Goal: Information Seeking & Learning: Check status

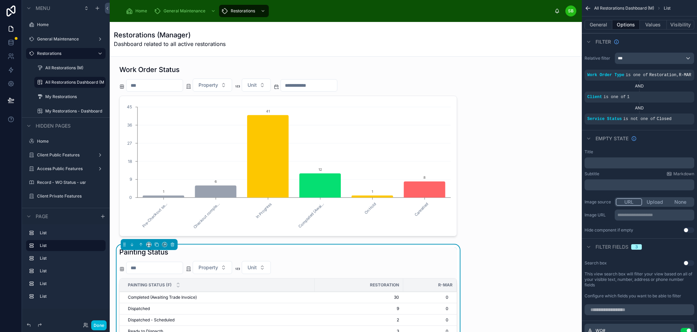
scroll to position [17, 0]
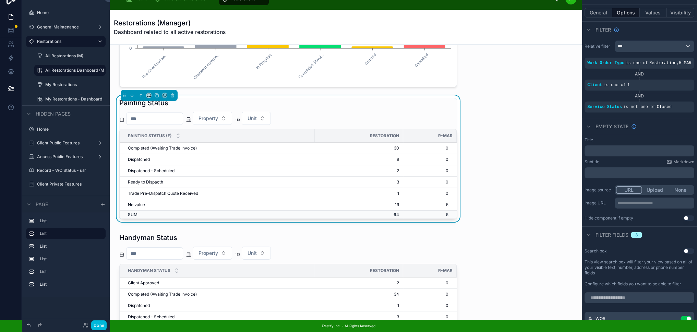
click at [100, 325] on button "Done" at bounding box center [98, 325] width 15 height 10
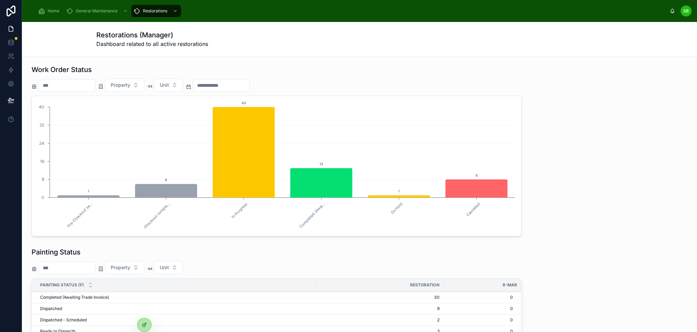
scroll to position [0, 0]
click at [48, 10] on span "Home" at bounding box center [54, 10] width 12 height 5
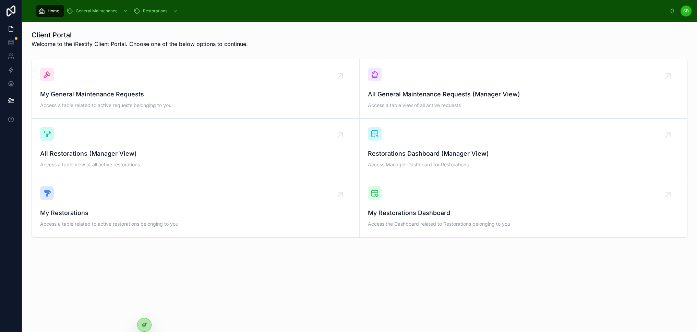
click at [103, 140] on div "All Restorations (Manager View) Access a table view of all active restorations" at bounding box center [195, 148] width 311 height 43
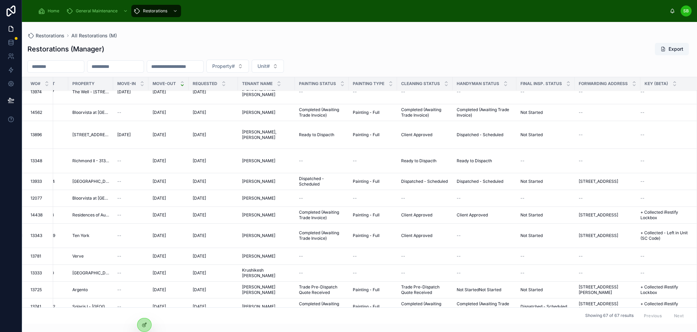
scroll to position [0, 187]
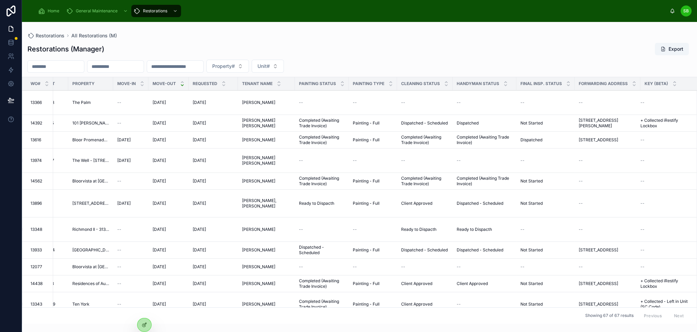
click at [682, 49] on button "Export" at bounding box center [672, 49] width 34 height 12
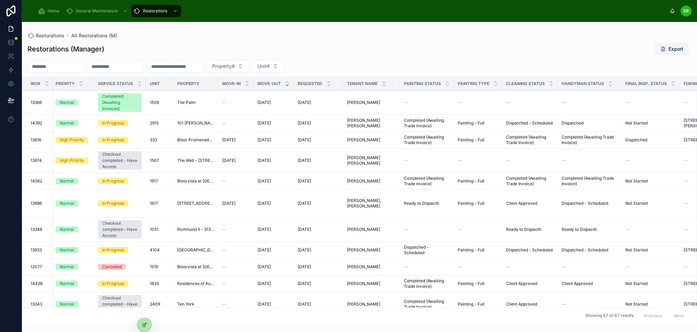
scroll to position [0, 0]
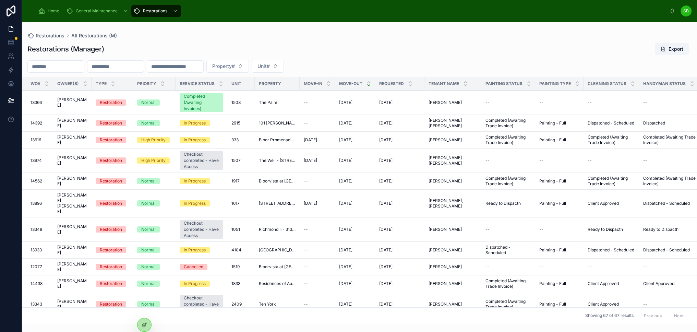
click at [77, 66] on input "text" at bounding box center [56, 67] width 56 height 10
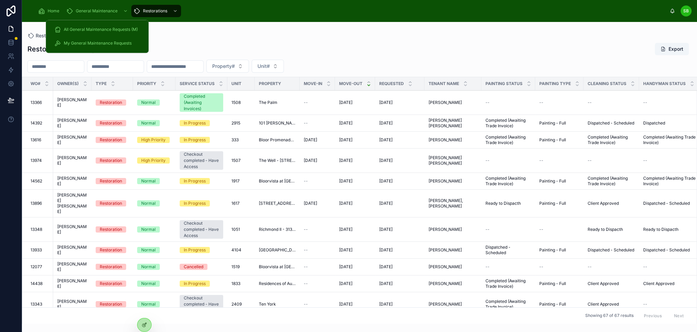
click at [95, 30] on span "All General Maintenance Requests (M)" at bounding box center [101, 29] width 74 height 5
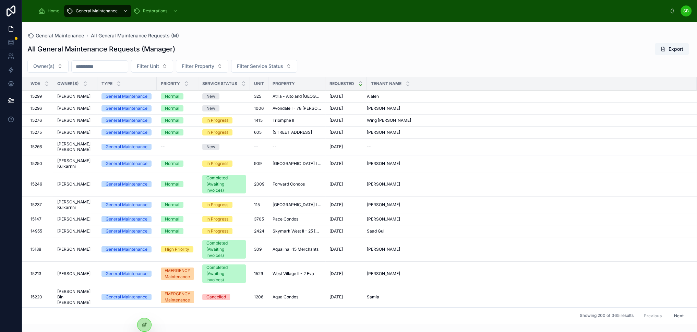
click at [69, 96] on span "[PERSON_NAME]" at bounding box center [73, 96] width 33 height 5
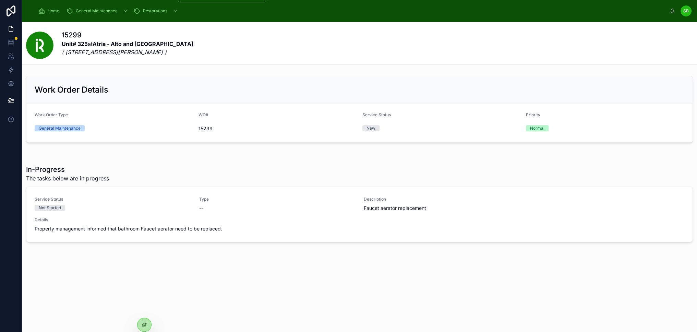
drag, startPoint x: 151, startPoint y: 11, endPoint x: 150, endPoint y: 31, distance: 19.9
click at [151, 11] on span "Restorations" at bounding box center [155, 10] width 24 height 5
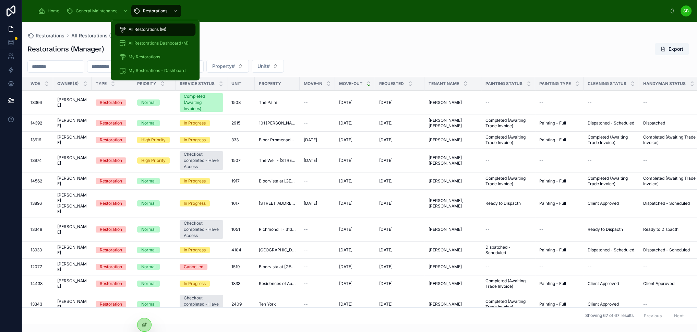
click at [153, 29] on span "All Restorations (M)" at bounding box center [148, 29] width 38 height 5
click at [146, 28] on span "All Restorations (M)" at bounding box center [148, 29] width 38 height 5
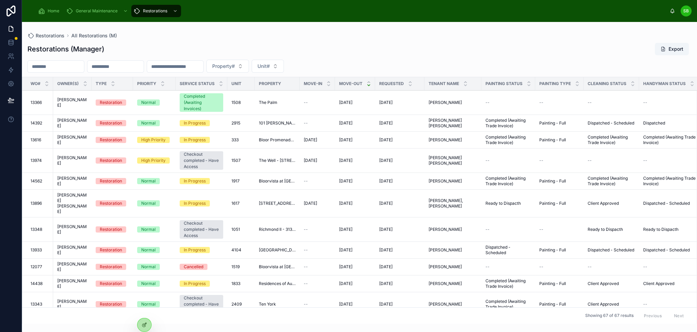
click at [267, 44] on div "Restorations (Manager) Export" at bounding box center [359, 49] width 664 height 13
click at [69, 124] on span "[PERSON_NAME]" at bounding box center [72, 123] width 30 height 11
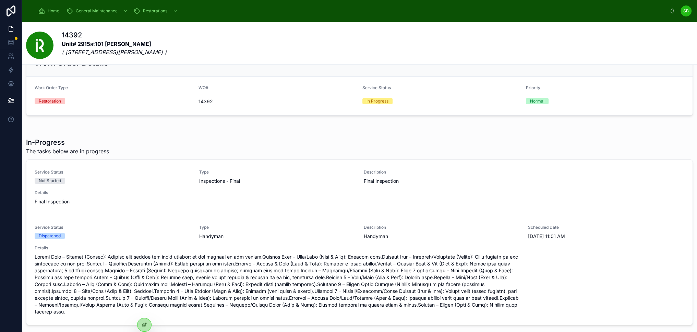
scroll to position [69, 0]
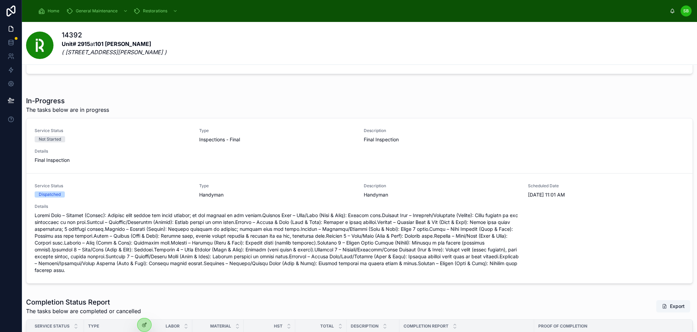
drag, startPoint x: 35, startPoint y: 214, endPoint x: 245, endPoint y: 270, distance: 217.2
click at [244, 270] on span at bounding box center [277, 243] width 485 height 62
drag, startPoint x: 527, startPoint y: 193, endPoint x: 575, endPoint y: 194, distance: 48.4
click at [575, 194] on div "Service Status Dispatched Type Handyman Description Handyman Scheduled Date 10/…" at bounding box center [360, 228] width 650 height 91
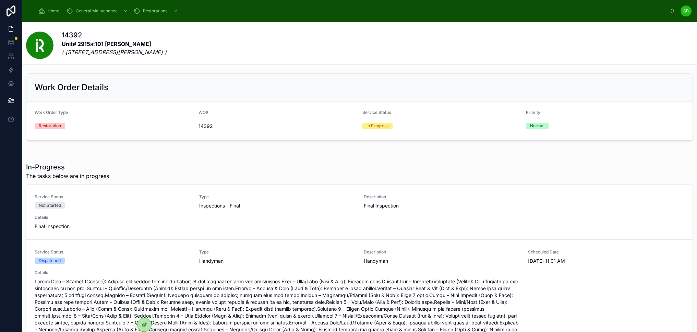
scroll to position [0, 0]
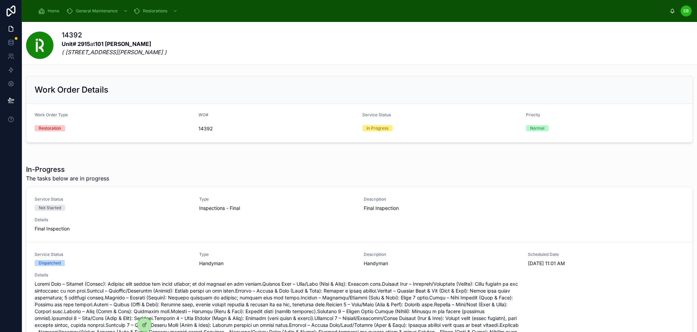
click at [48, 9] on span "Home" at bounding box center [54, 10] width 12 height 5
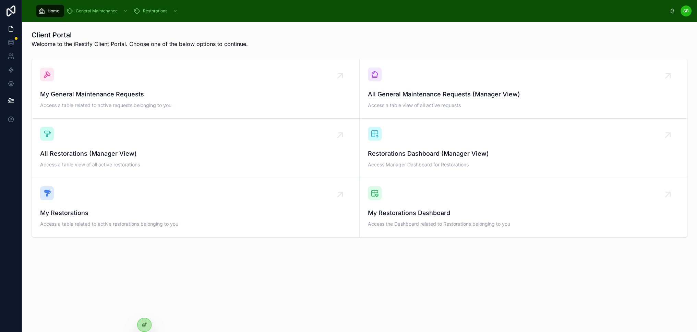
click at [451, 150] on span "Restorations Dashboard (Manager View)" at bounding box center [523, 154] width 311 height 10
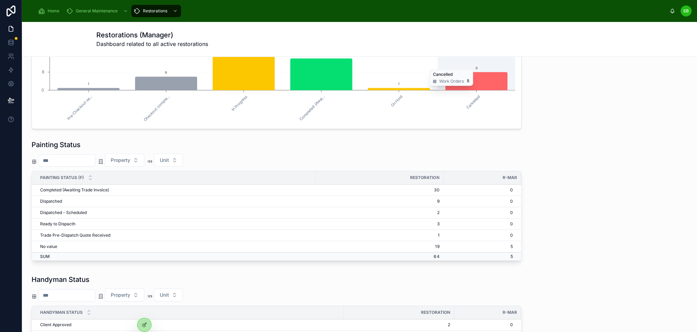
scroll to position [137, 0]
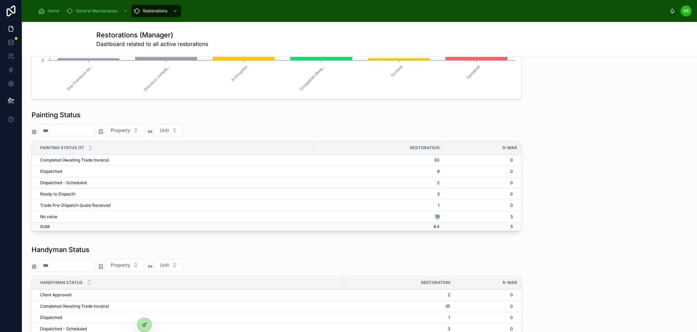
drag, startPoint x: 439, startPoint y: 215, endPoint x: 432, endPoint y: 215, distance: 7.2
click at [432, 215] on td "19" at bounding box center [379, 216] width 128 height 11
drag, startPoint x: 434, startPoint y: 227, endPoint x: 438, endPoint y: 227, distance: 3.4
click at [438, 227] on td "64" at bounding box center [379, 227] width 128 height 8
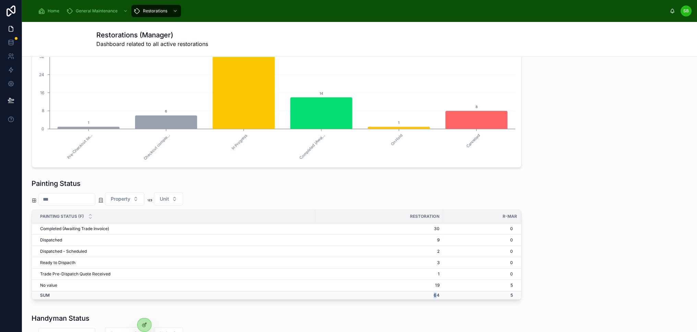
scroll to position [0, 0]
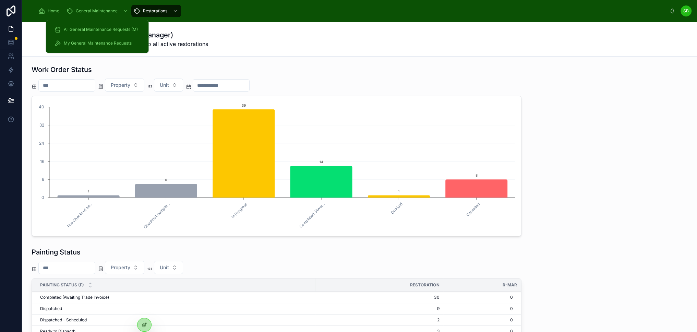
click at [48, 10] on span "Home" at bounding box center [54, 10] width 12 height 5
